Goal: Navigation & Orientation: Find specific page/section

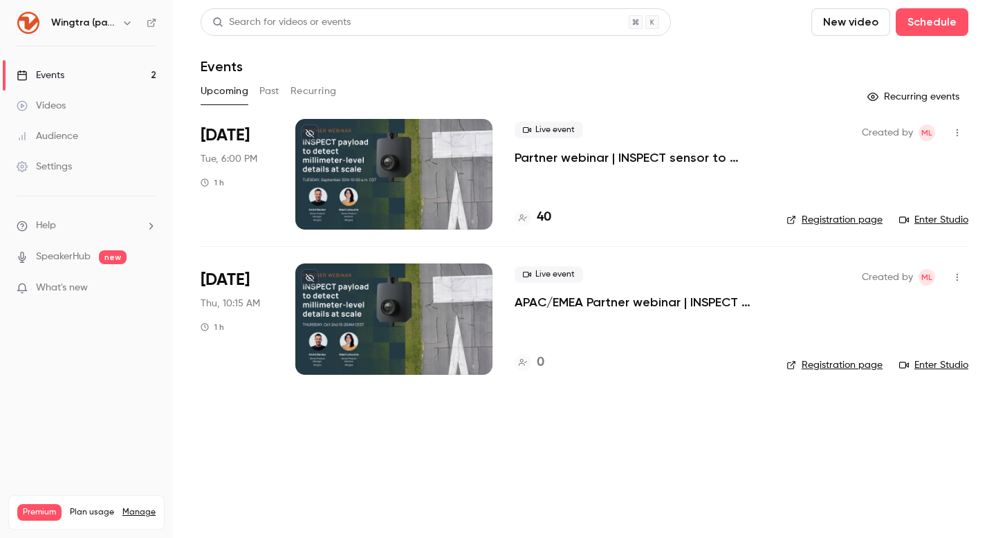
click at [616, 160] on p "Partner webinar | INSPECT sensor to detect millimeter-level details at scale" at bounding box center [640, 157] width 250 height 17
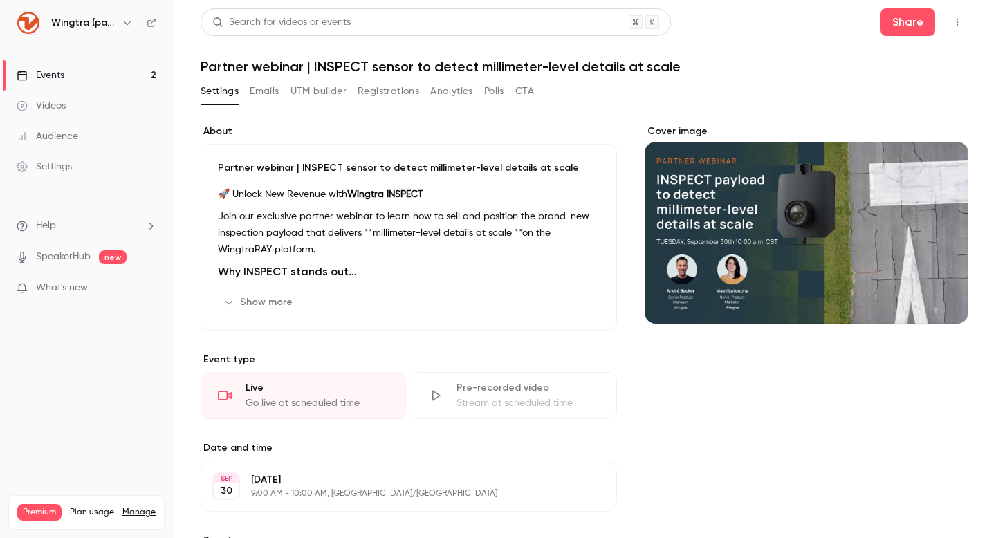
click at [488, 90] on button "Polls" at bounding box center [494, 91] width 20 height 22
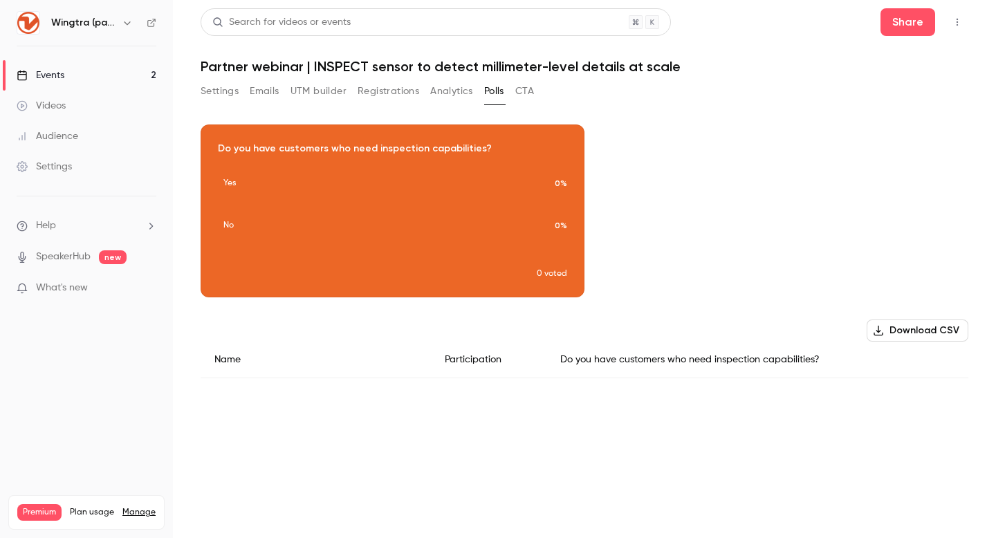
click at [526, 90] on button "CTA" at bounding box center [524, 91] width 19 height 22
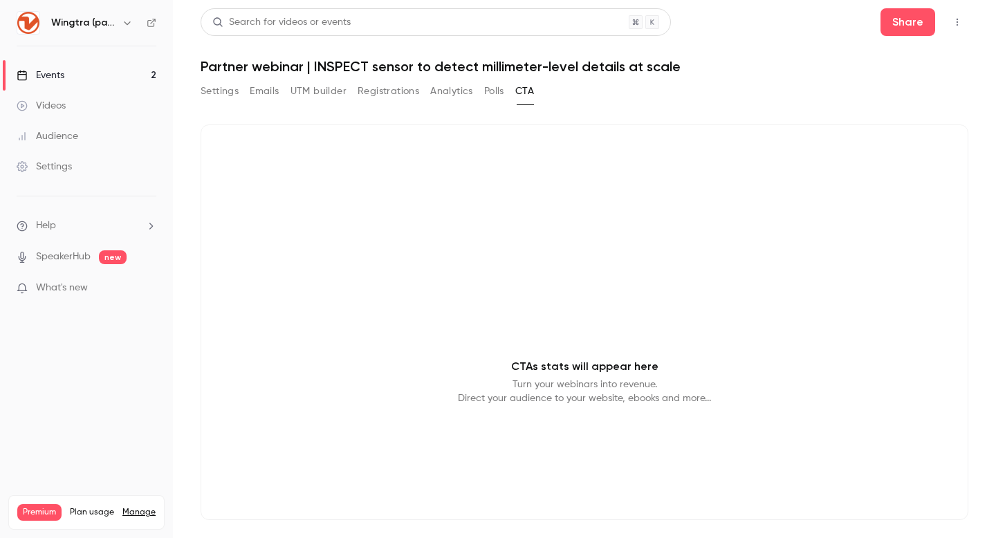
scroll to position [1, 0]
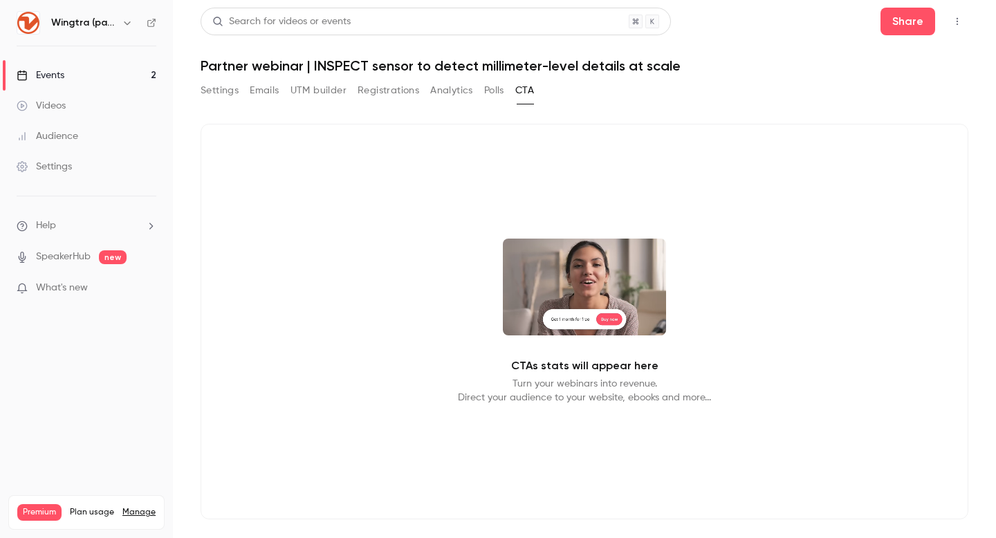
click at [123, 22] on icon "button" at bounding box center [127, 22] width 11 height 11
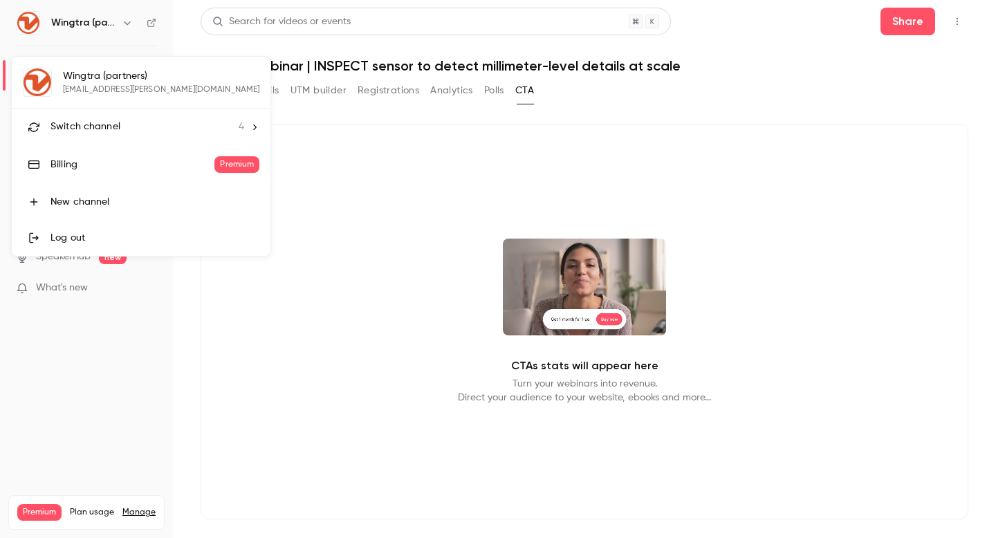
click at [113, 118] on li "Switch channel 4" at bounding box center [141, 127] width 259 height 37
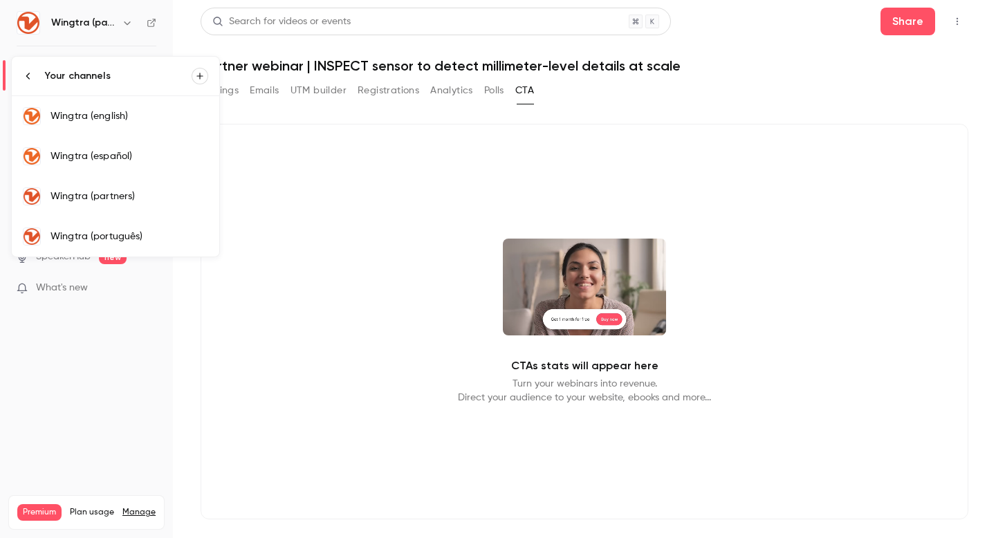
click at [122, 122] on div "Wingtra (english)" at bounding box center [129, 116] width 158 height 14
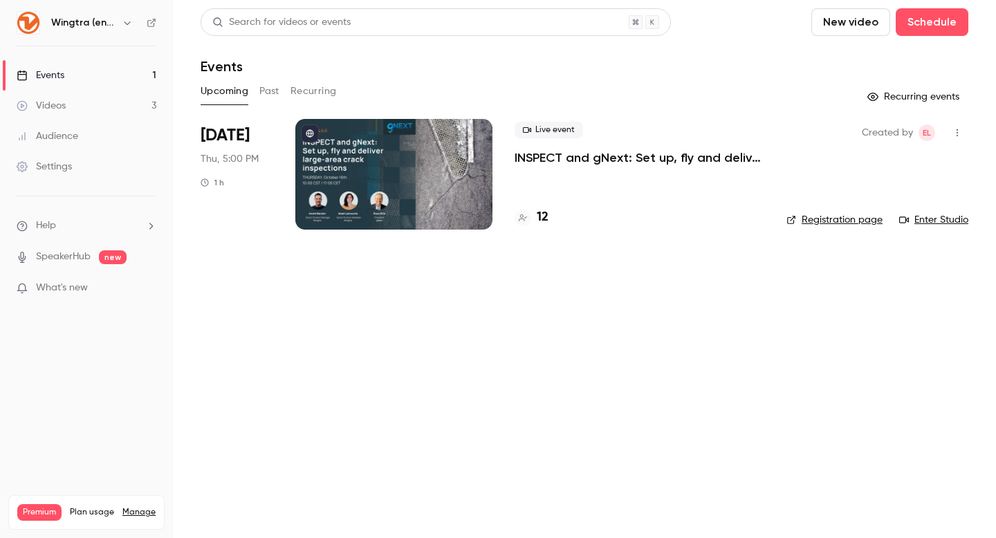
click at [277, 91] on button "Past" at bounding box center [269, 91] width 20 height 22
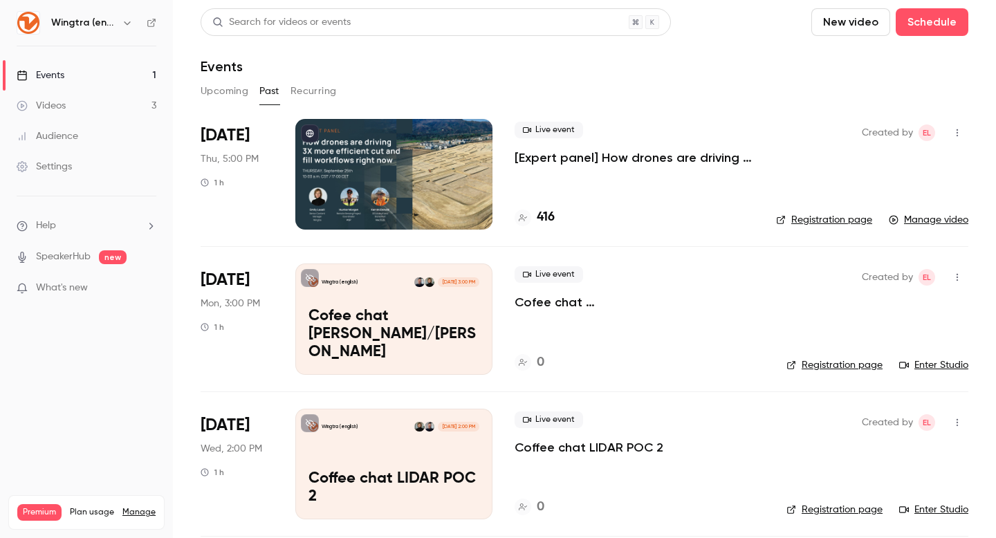
click at [642, 156] on p "[Expert panel] How drones are driving 3X more efficient cut and fill workflows …" at bounding box center [634, 157] width 239 height 17
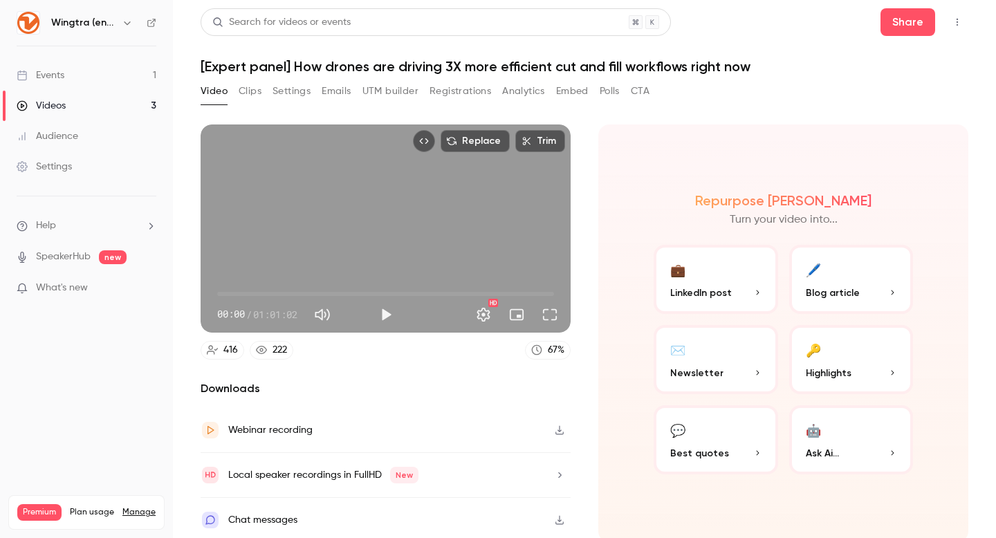
click at [645, 88] on button "CTA" at bounding box center [640, 91] width 19 height 22
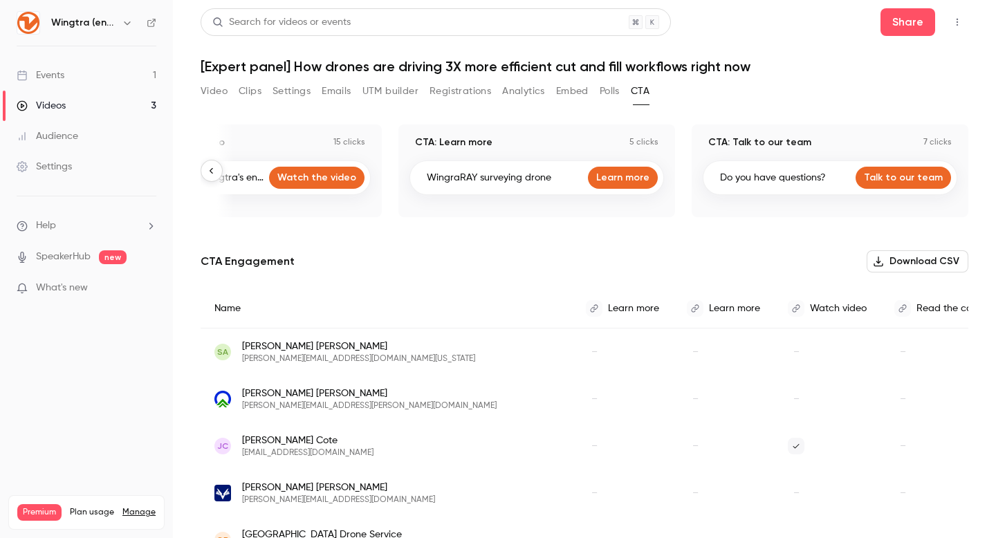
scroll to position [0, 1562]
click at [896, 142] on div "CTA: Talk to our team 7 clicks" at bounding box center [830, 143] width 255 height 14
click at [122, 23] on icon "button" at bounding box center [127, 22] width 11 height 11
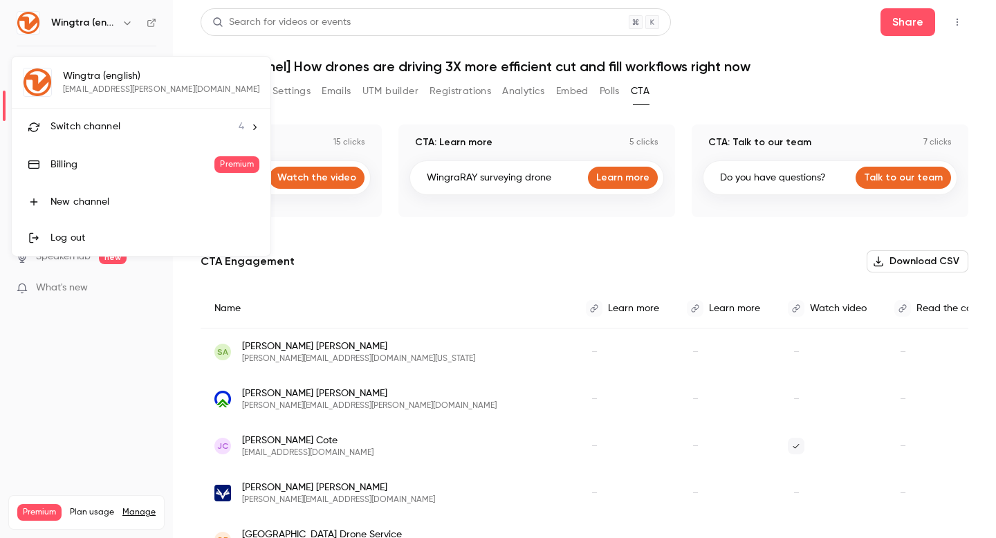
click at [120, 120] on div "Switch channel 4" at bounding box center [147, 127] width 194 height 15
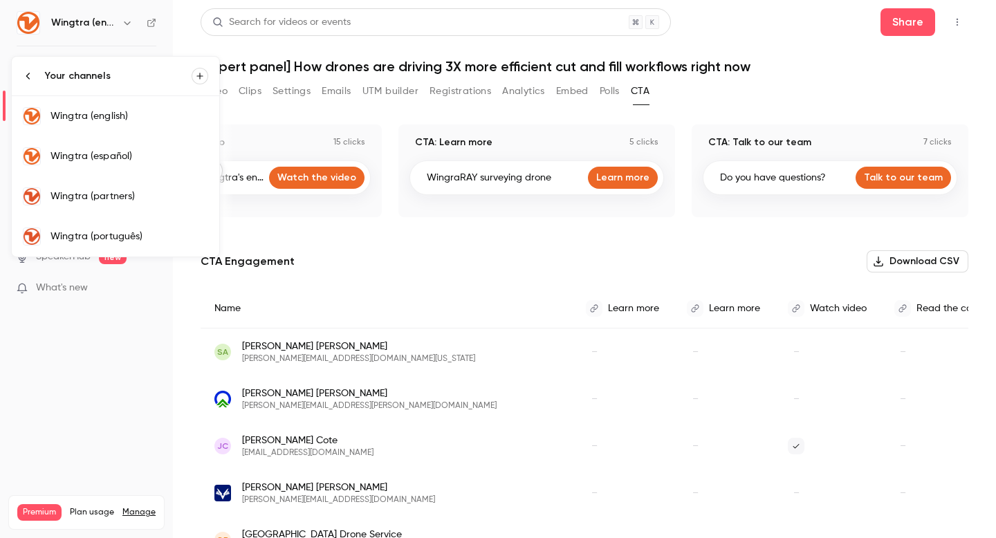
click at [133, 192] on div "Wingtra (partners)" at bounding box center [129, 197] width 158 height 14
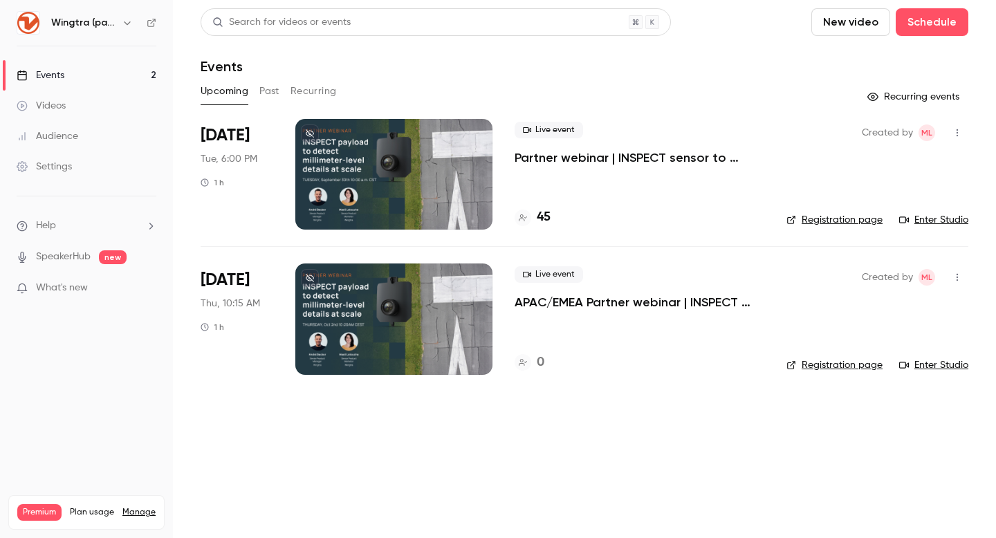
click at [587, 160] on p "Partner webinar | INSPECT sensor to detect millimeter-level details at scale" at bounding box center [640, 157] width 250 height 17
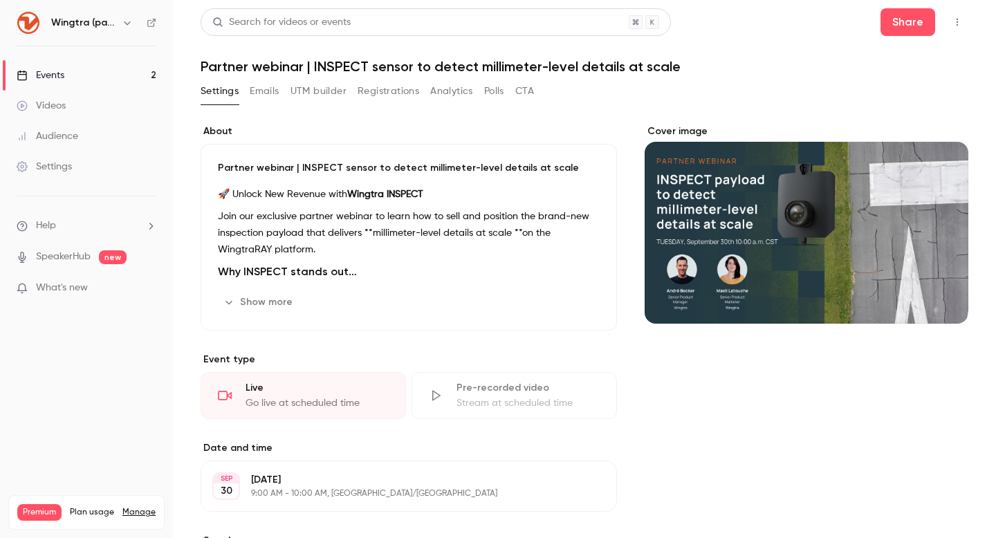
click at [957, 19] on icon "button" at bounding box center [957, 22] width 11 height 10
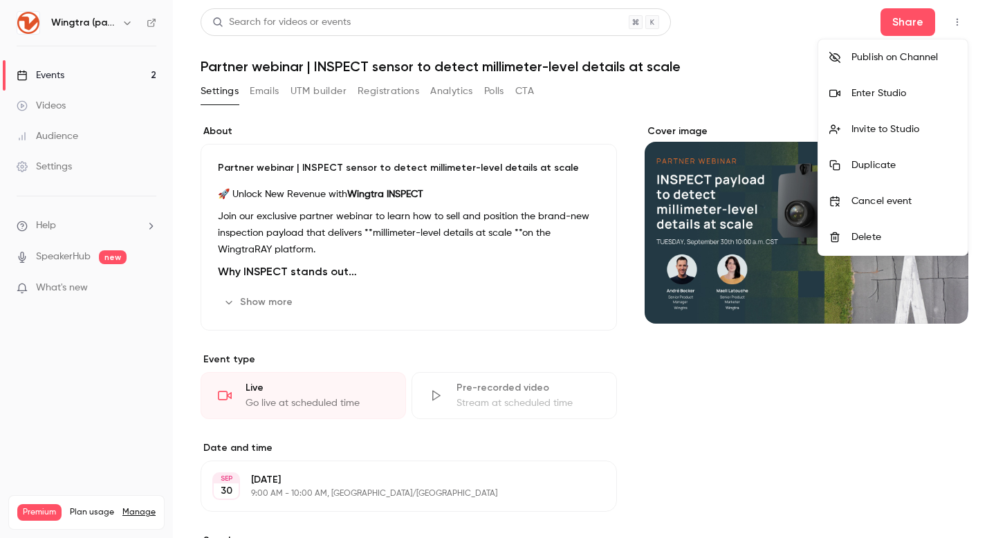
click at [920, 95] on div "Enter Studio" at bounding box center [904, 93] width 105 height 14
